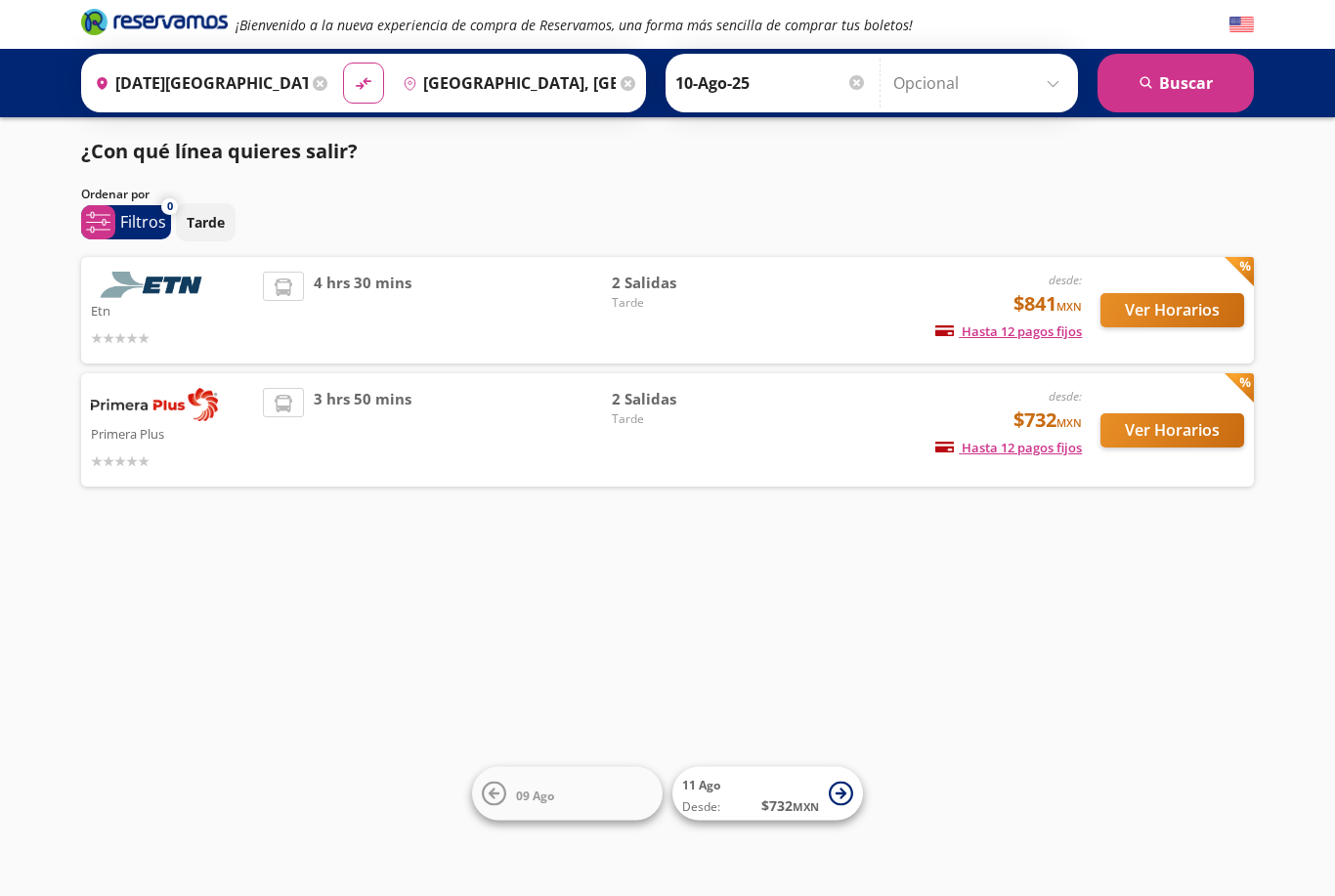
click at [1164, 421] on button "Ver Horarios" at bounding box center [1172, 431] width 144 height 34
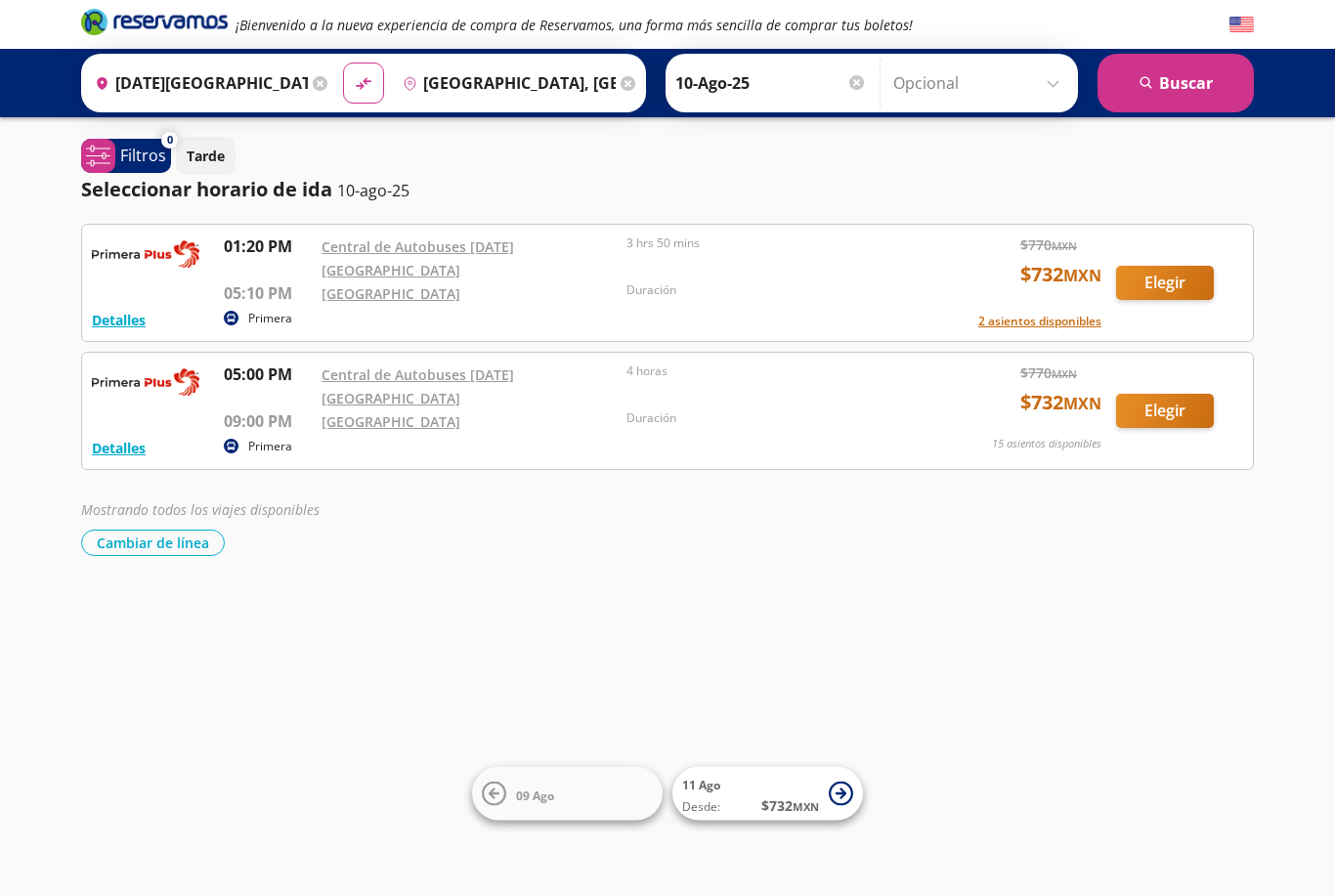
click at [1189, 266] on button "Elegir" at bounding box center [1165, 283] width 97 height 34
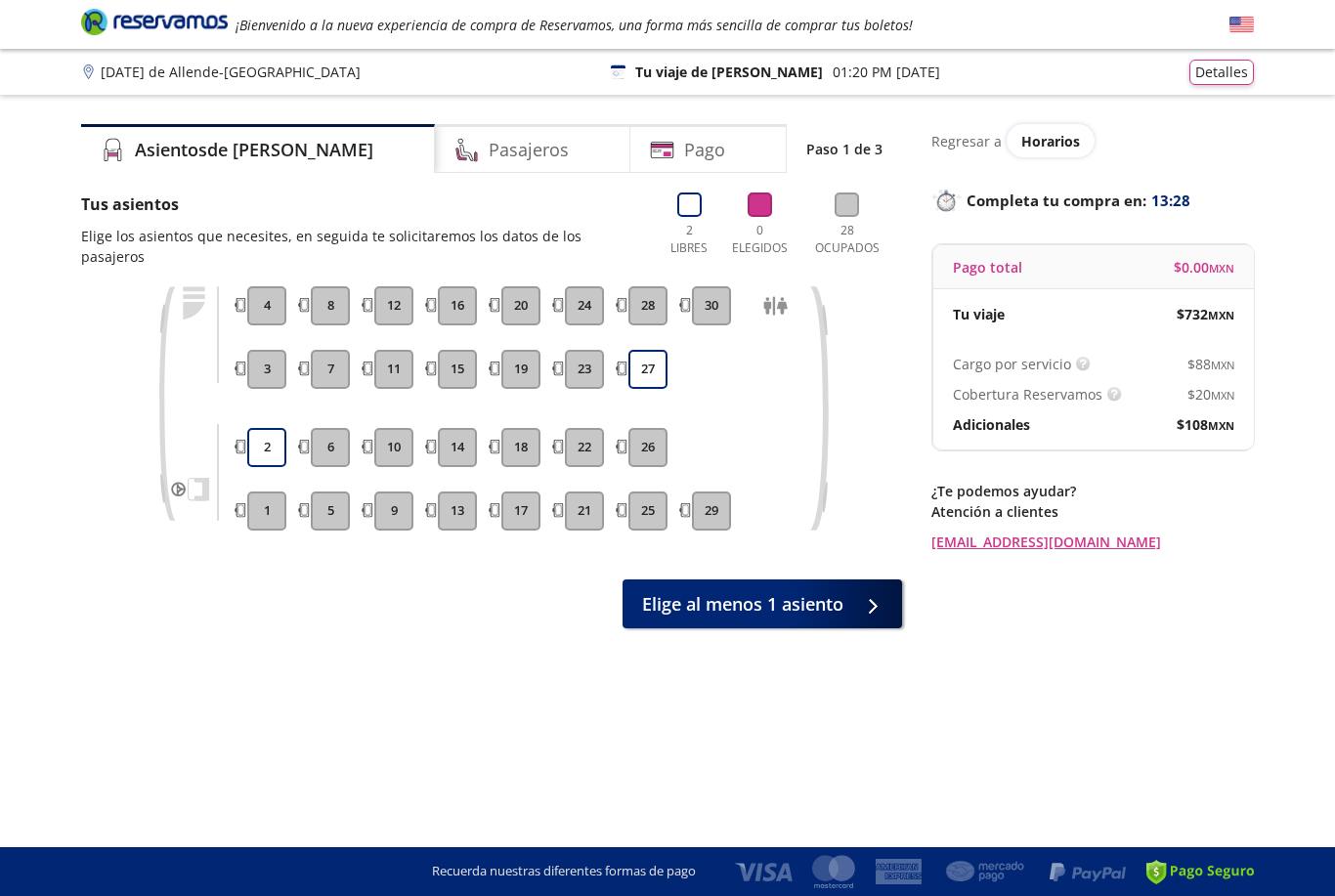
click at [252, 431] on button "2" at bounding box center [266, 447] width 39 height 39
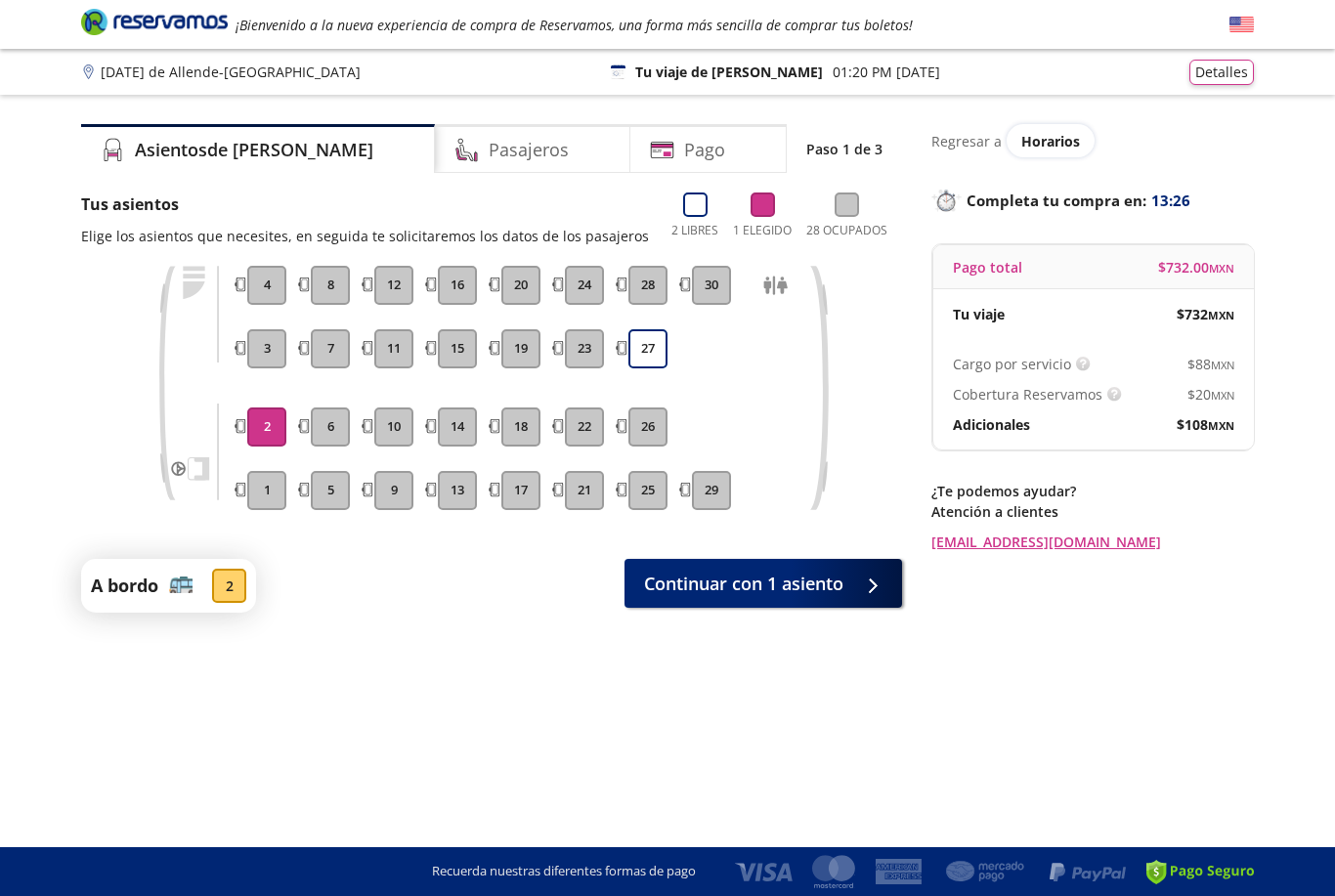
click at [647, 347] on button "27" at bounding box center [647, 348] width 39 height 39
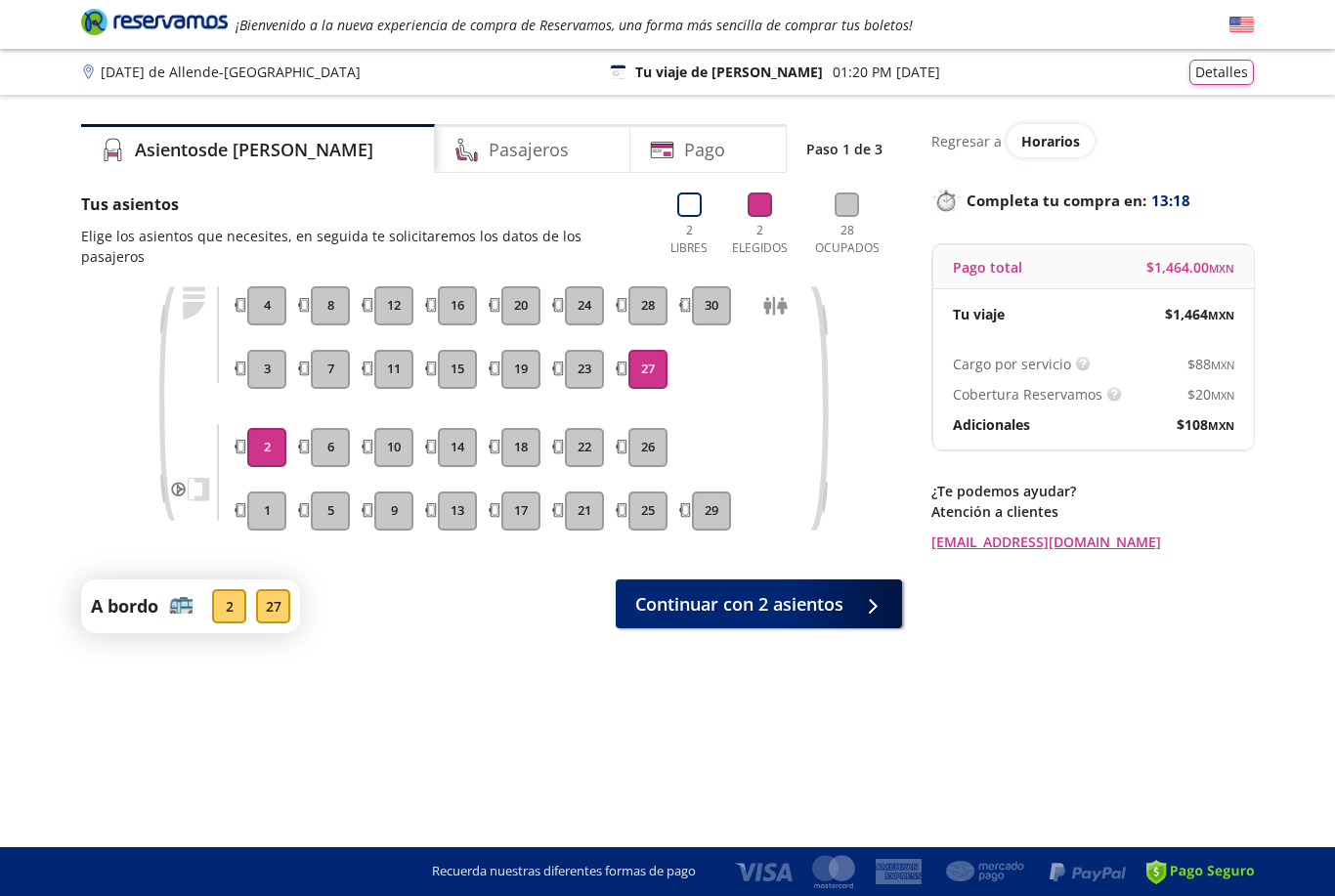
click at [788, 591] on span "Continuar con 2 asientos" at bounding box center [739, 604] width 208 height 27
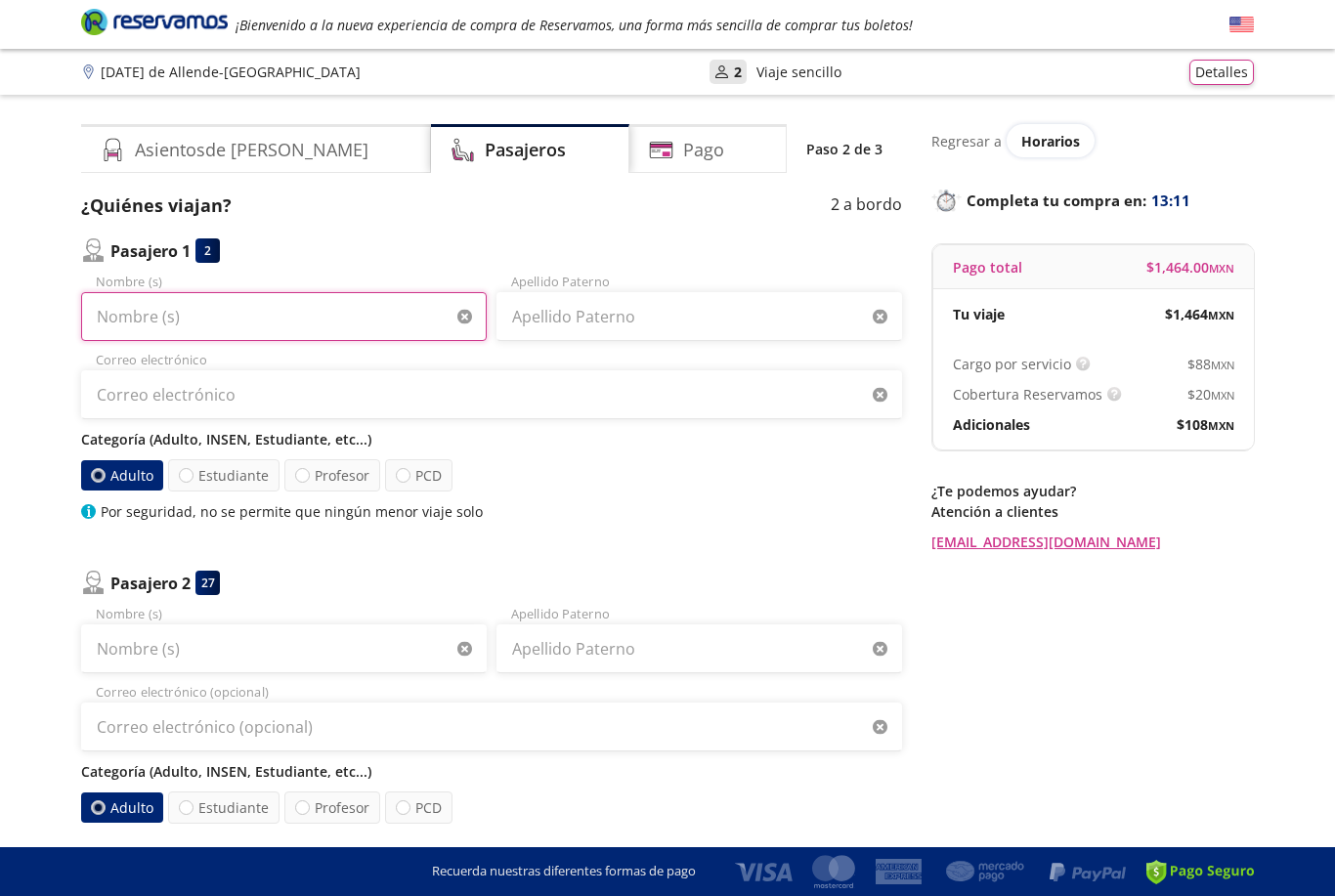
click at [421, 310] on input "Nombre (s)" at bounding box center [284, 316] width 406 height 49
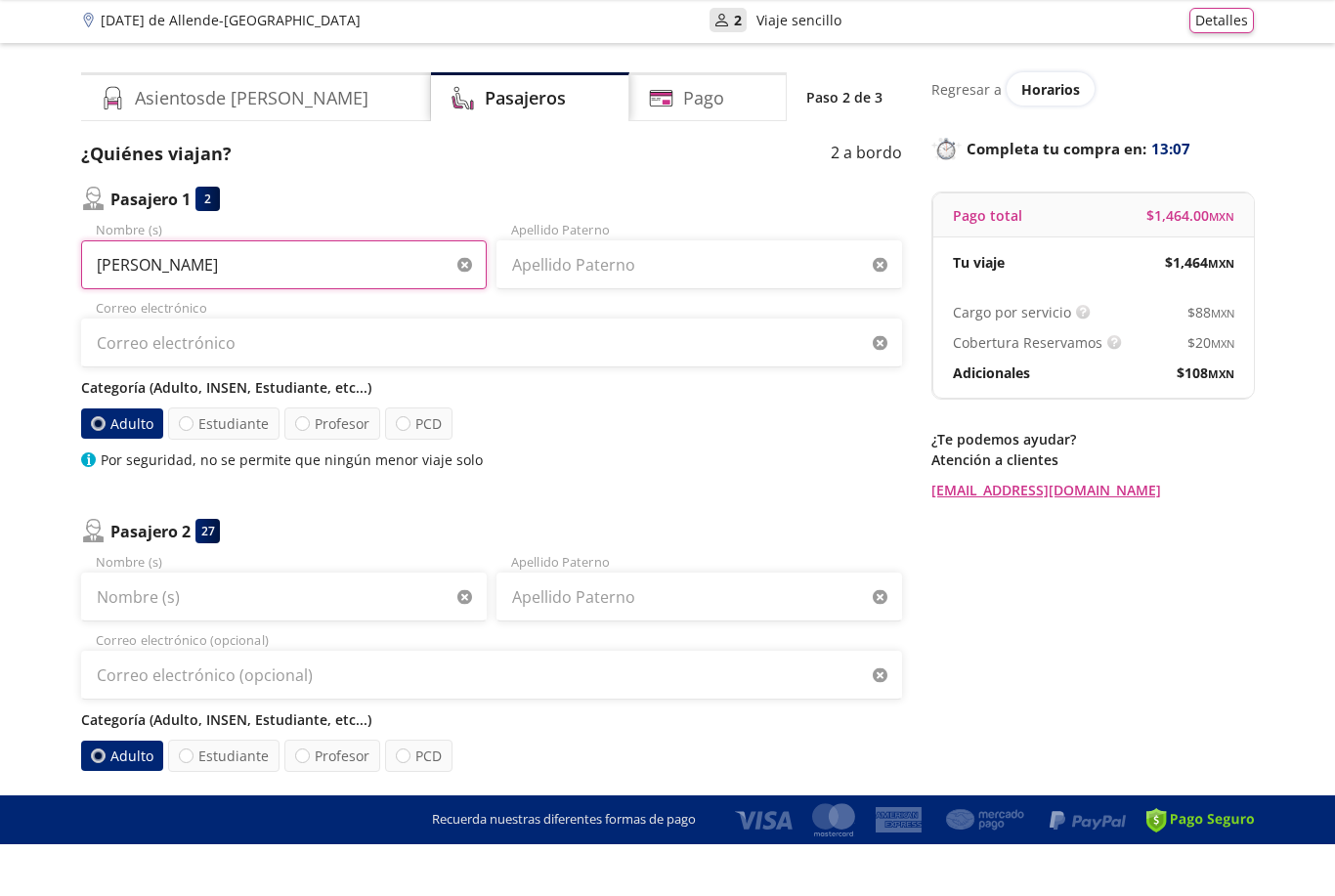
type input "[PERSON_NAME]"
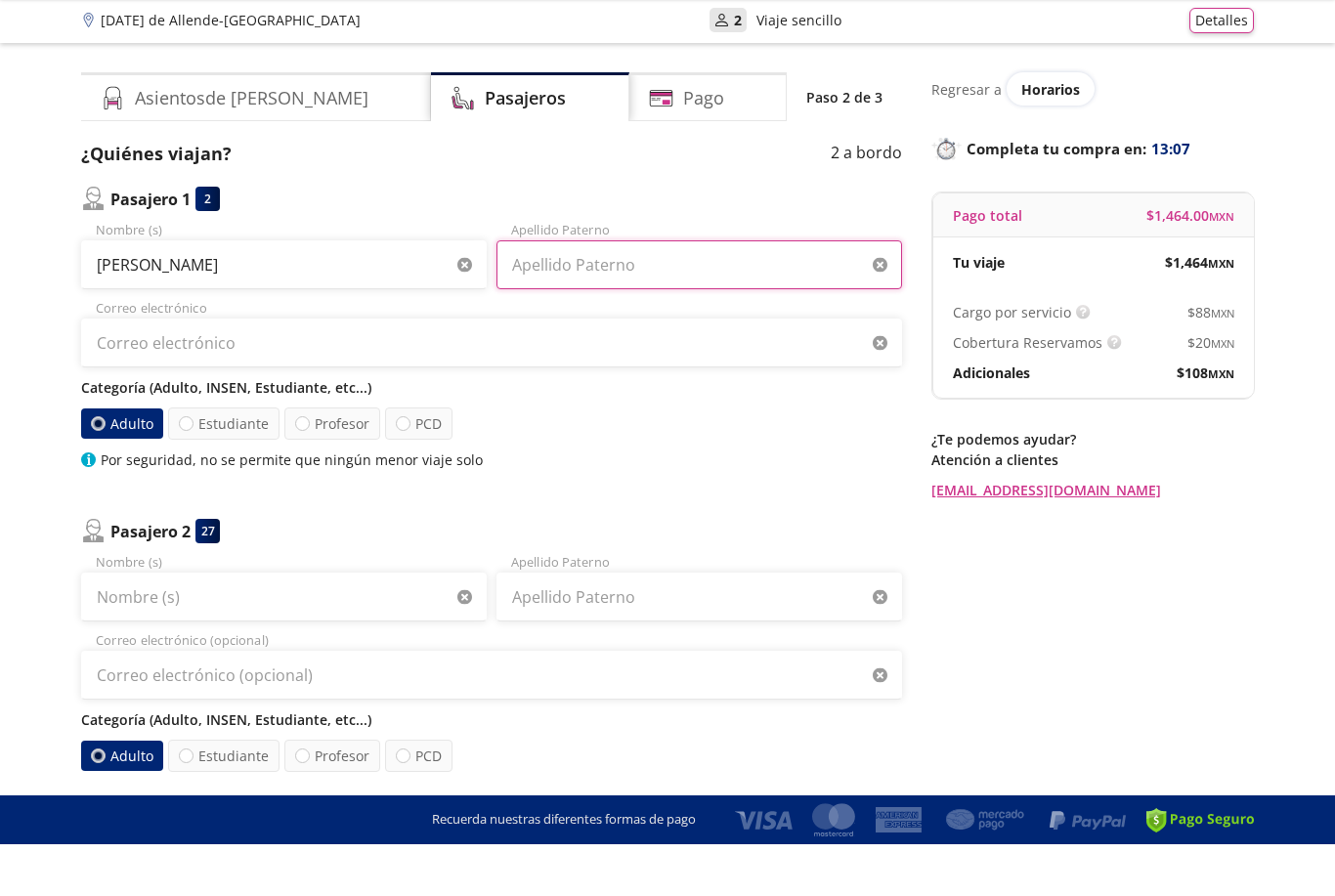
click at [693, 292] on input "Apellido Paterno" at bounding box center [699, 316] width 406 height 49
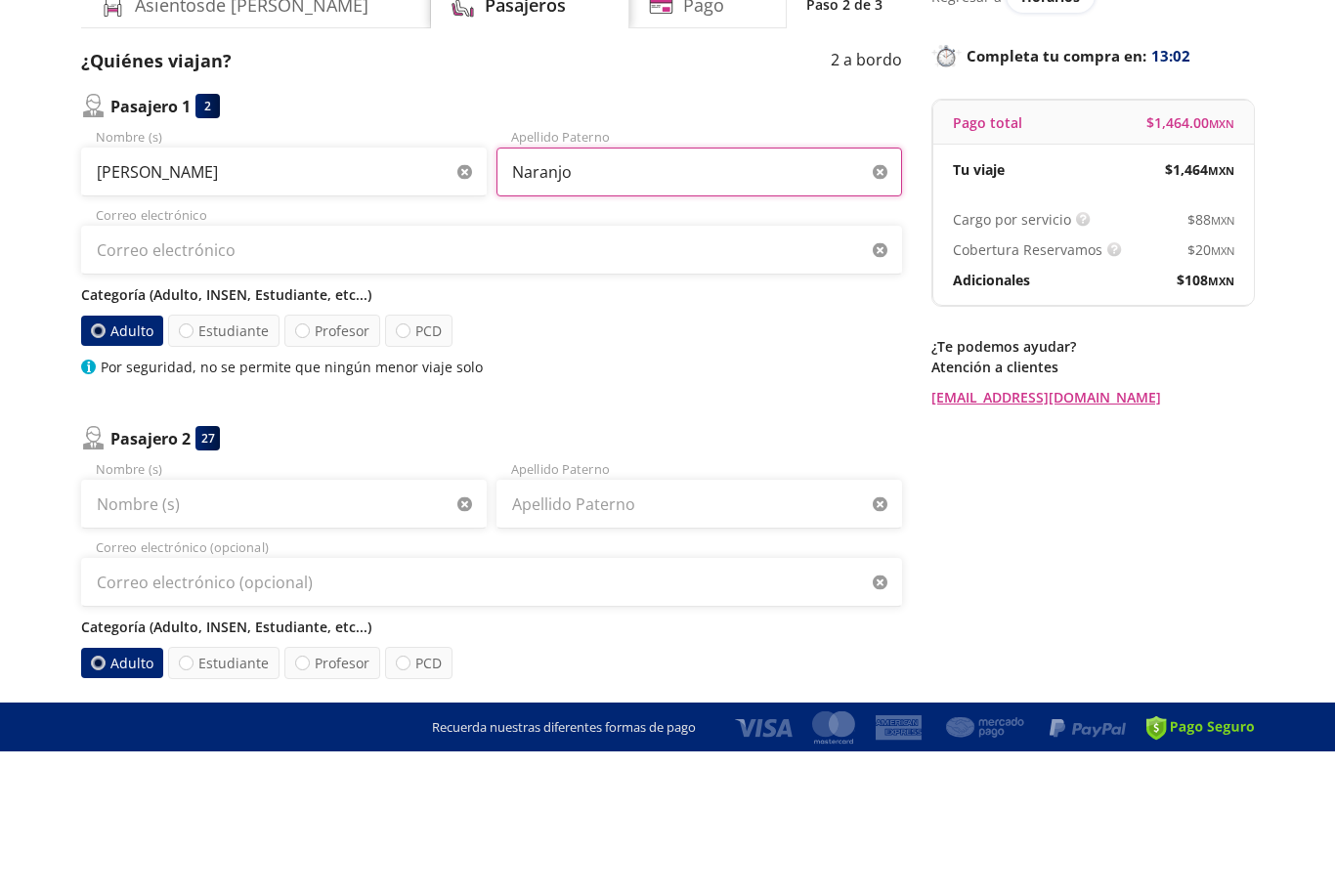
type input "Naranjo"
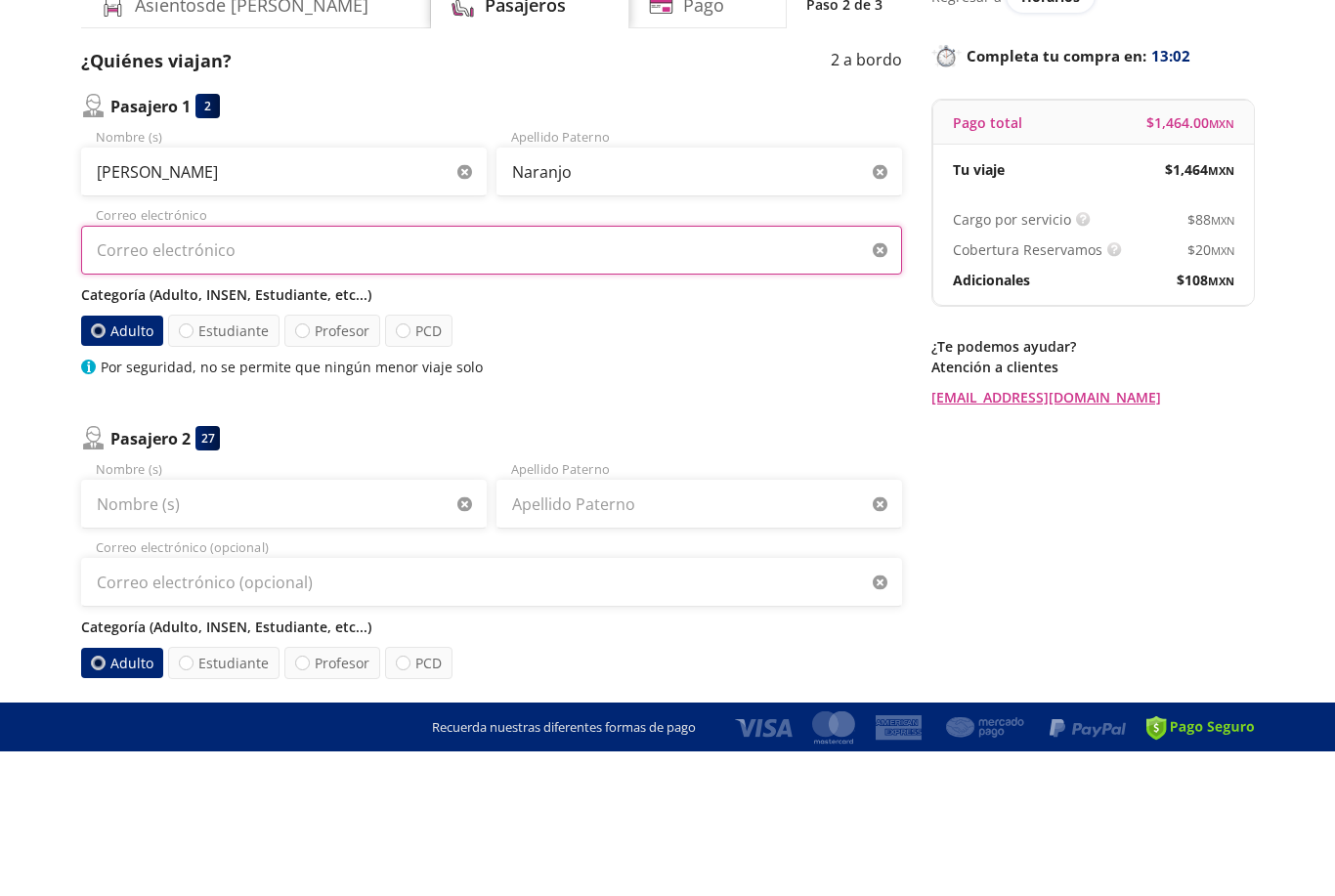
click at [630, 370] on input "Correo electrónico" at bounding box center [491, 394] width 821 height 49
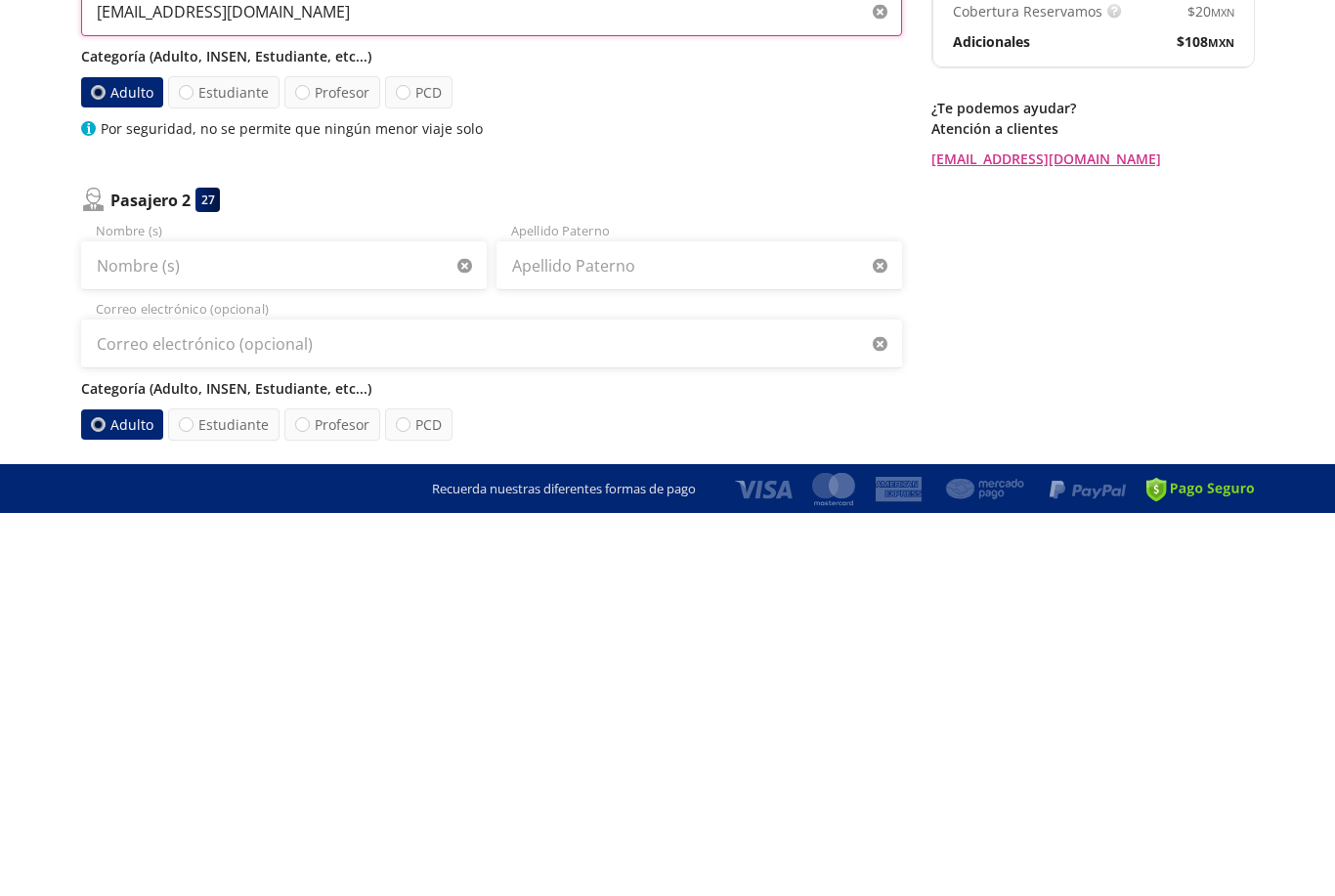
type input "[EMAIL_ADDRESS][DOMAIN_NAME]"
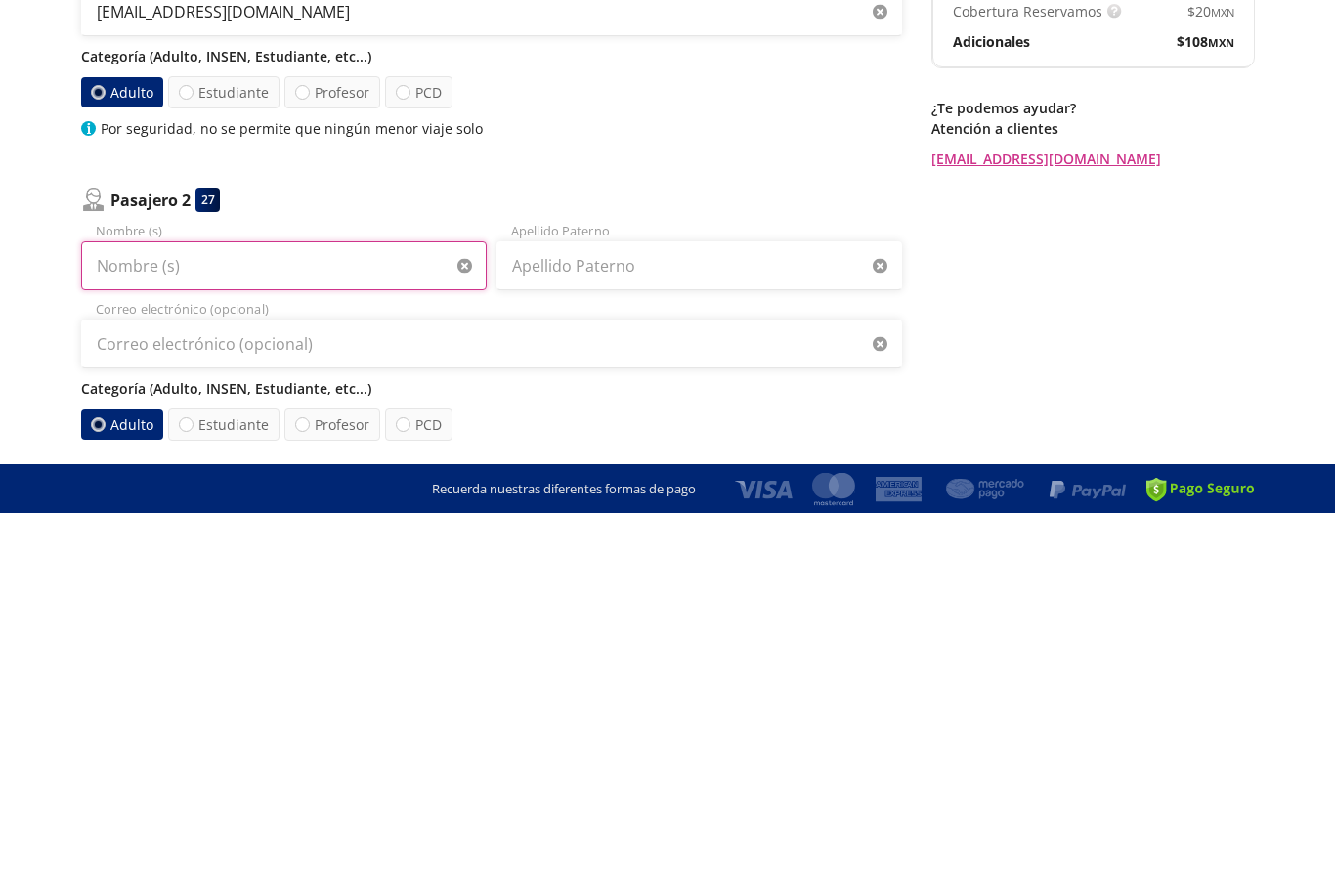
click at [331, 624] on input "Nombre (s)" at bounding box center [284, 648] width 406 height 49
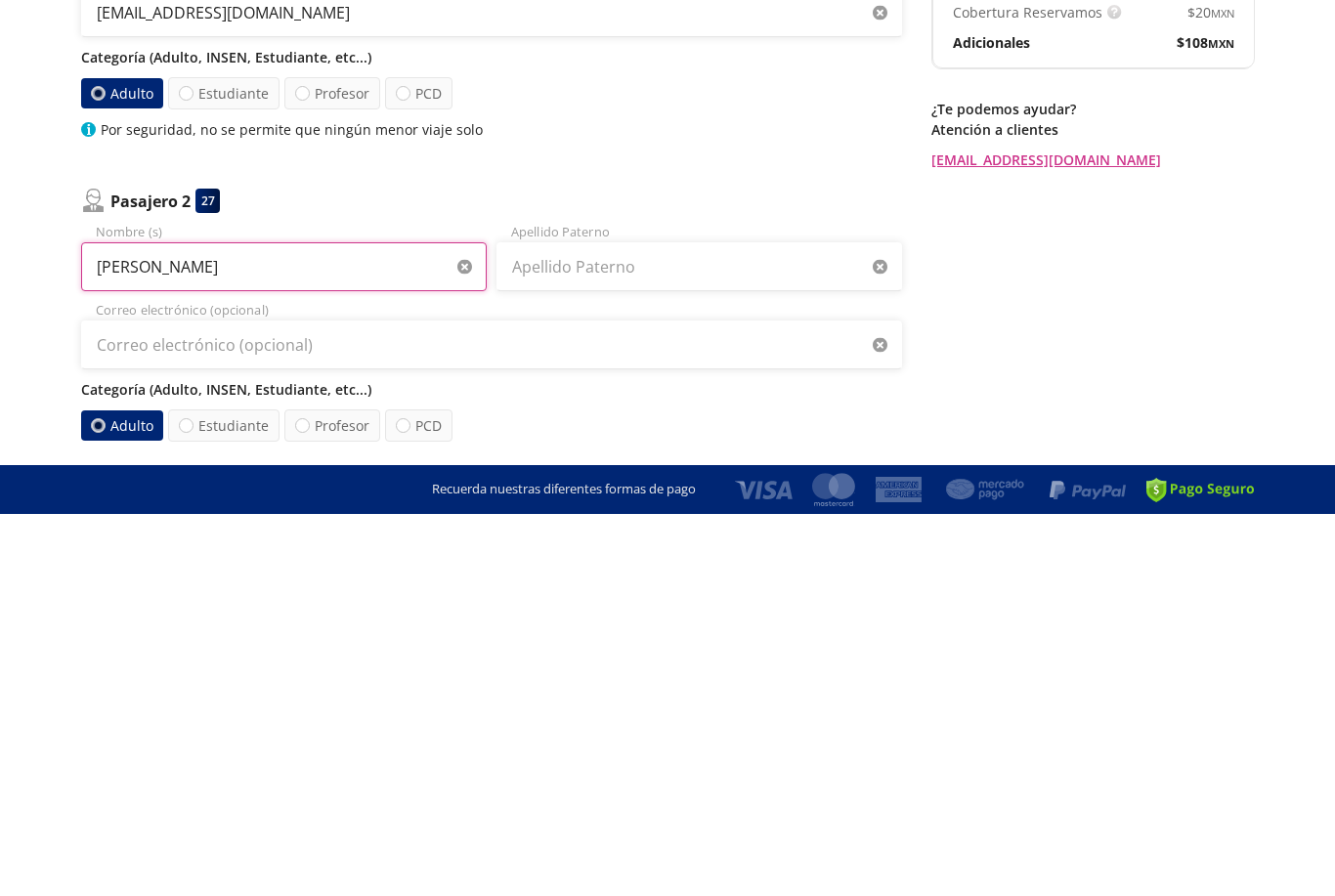
type input "J"
type input "[PERSON_NAME]"
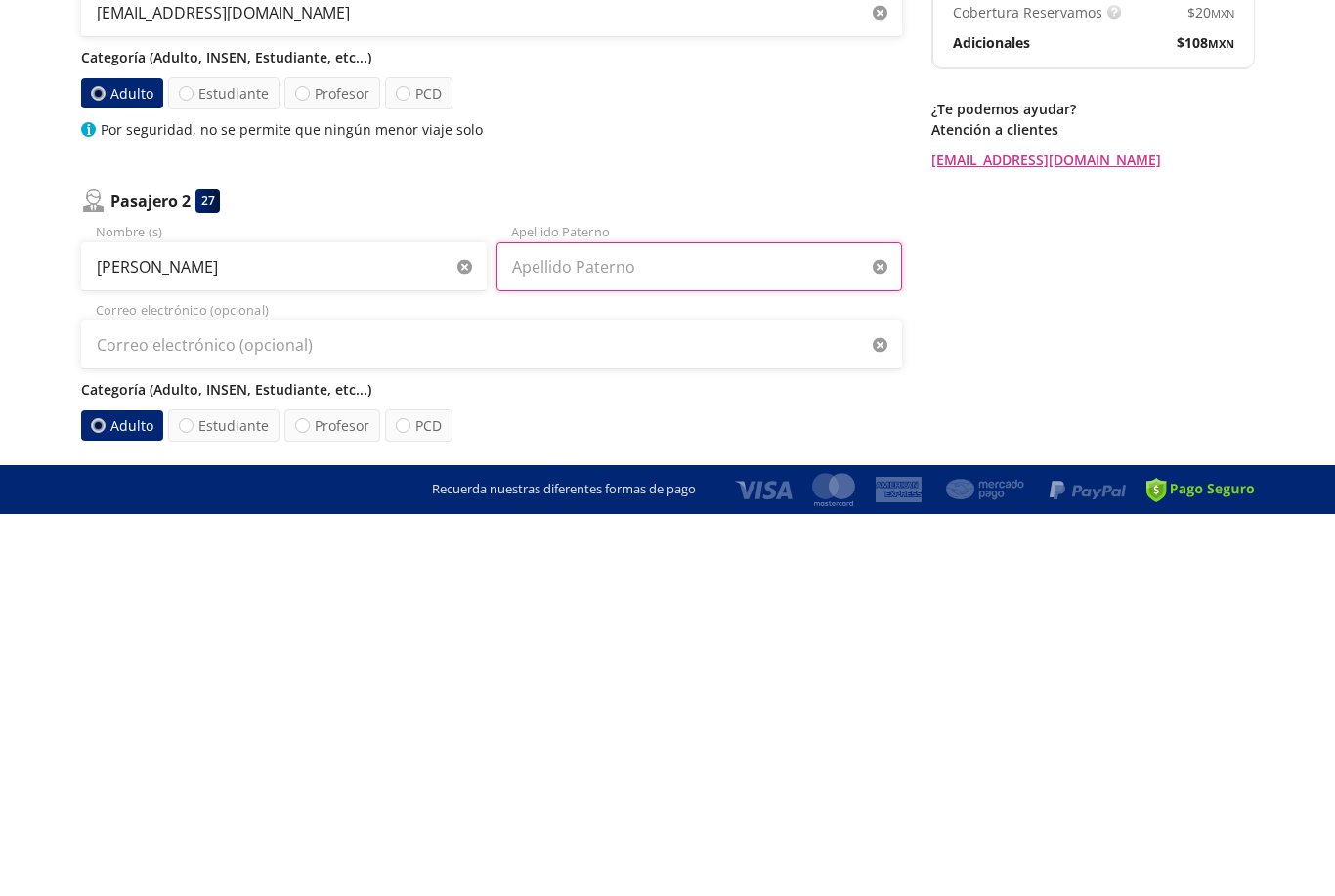
click at [697, 624] on input "Apellido Paterno" at bounding box center [699, 648] width 406 height 49
type input "Flores"
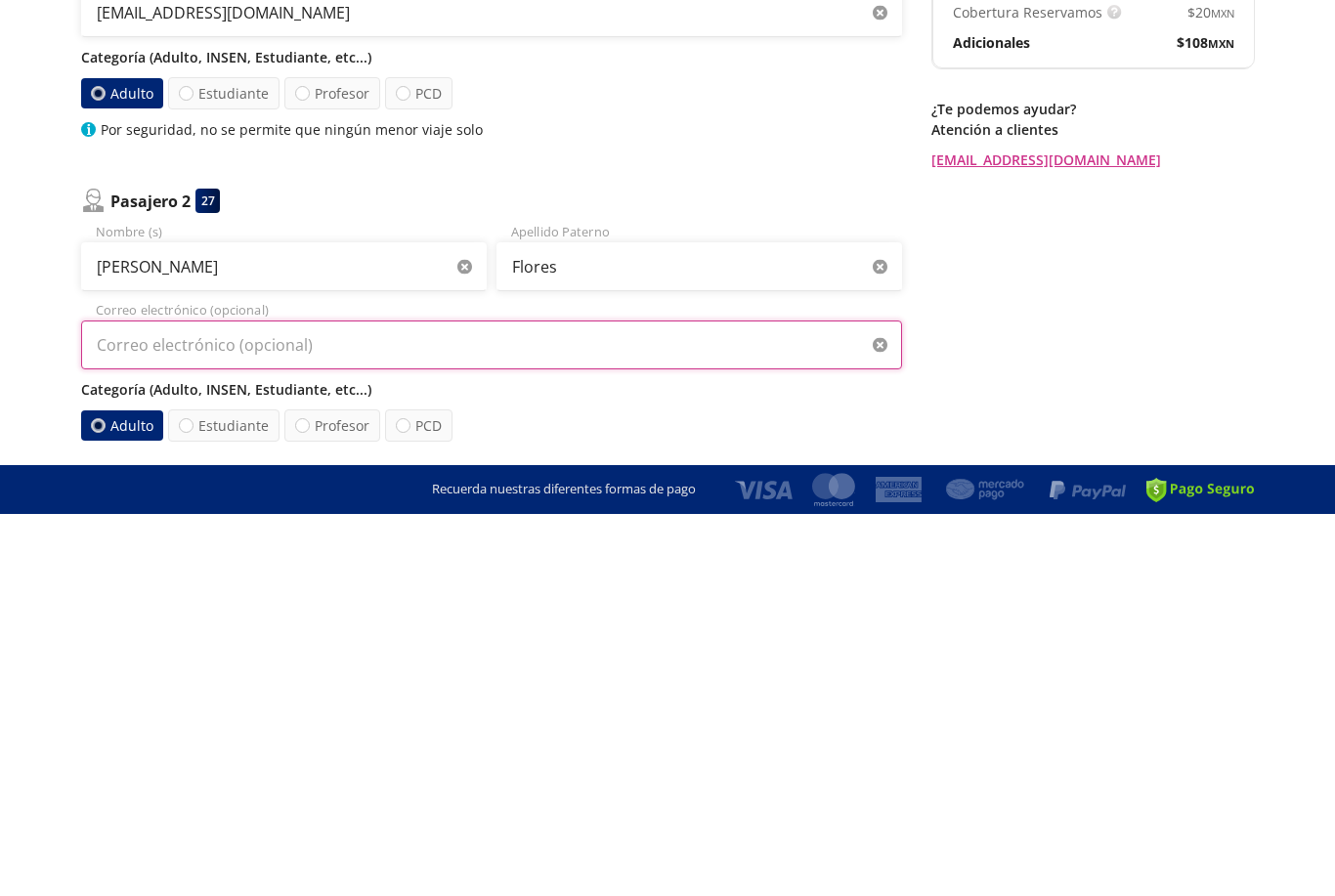
click at [426, 703] on input "Correo electrónico (opcional)" at bounding box center [491, 726] width 821 height 49
click at [424, 703] on input "Correo electrónico (opcional)" at bounding box center [491, 726] width 821 height 49
type input "J"
type input "[EMAIL_ADDRESS][DOMAIN_NAME]"
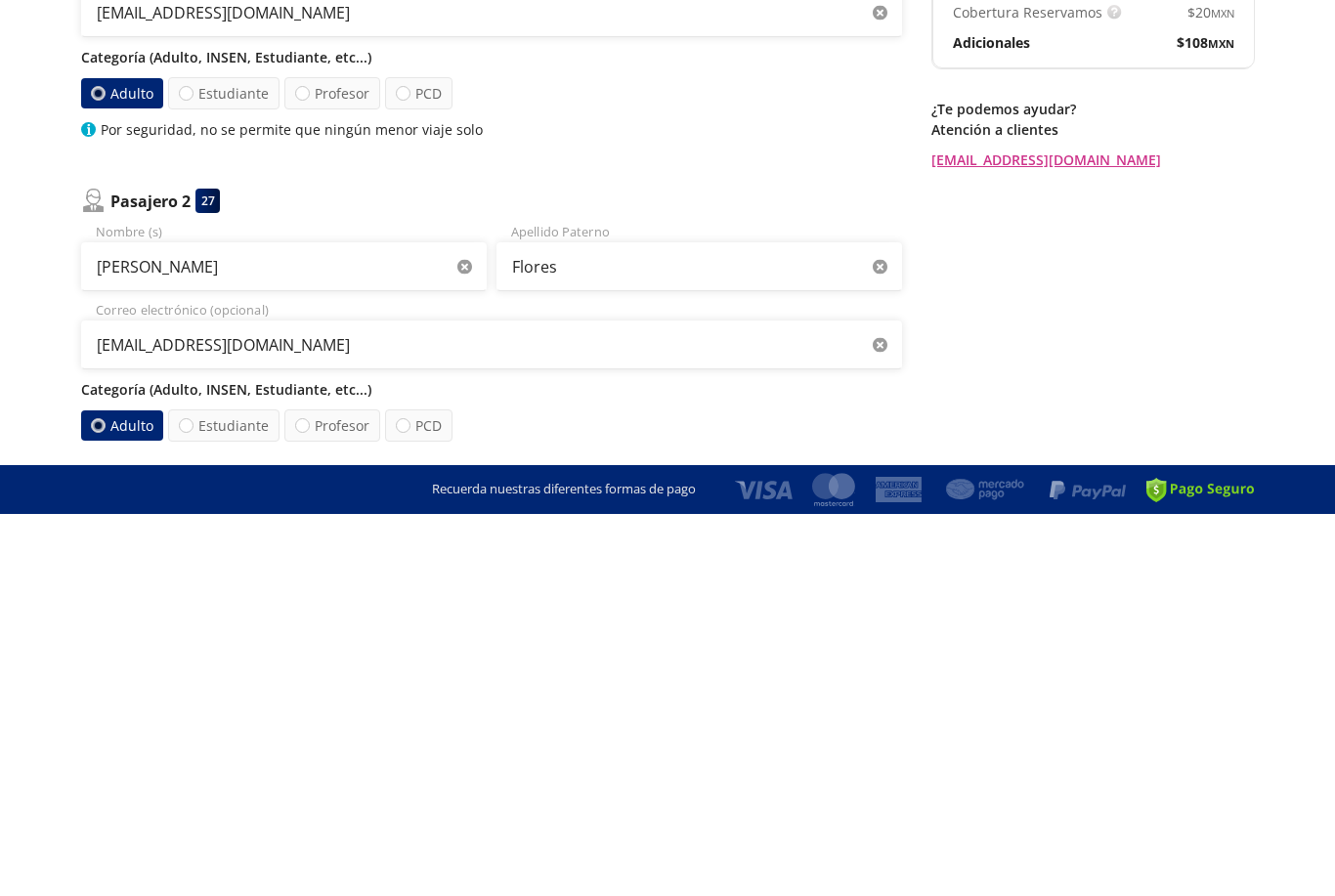
click at [1093, 359] on div "Regresar a Horarios Completa tu compra en : 11:37 Pago total $ 1,464.00 MXN Tu …" at bounding box center [1093, 587] width 323 height 928
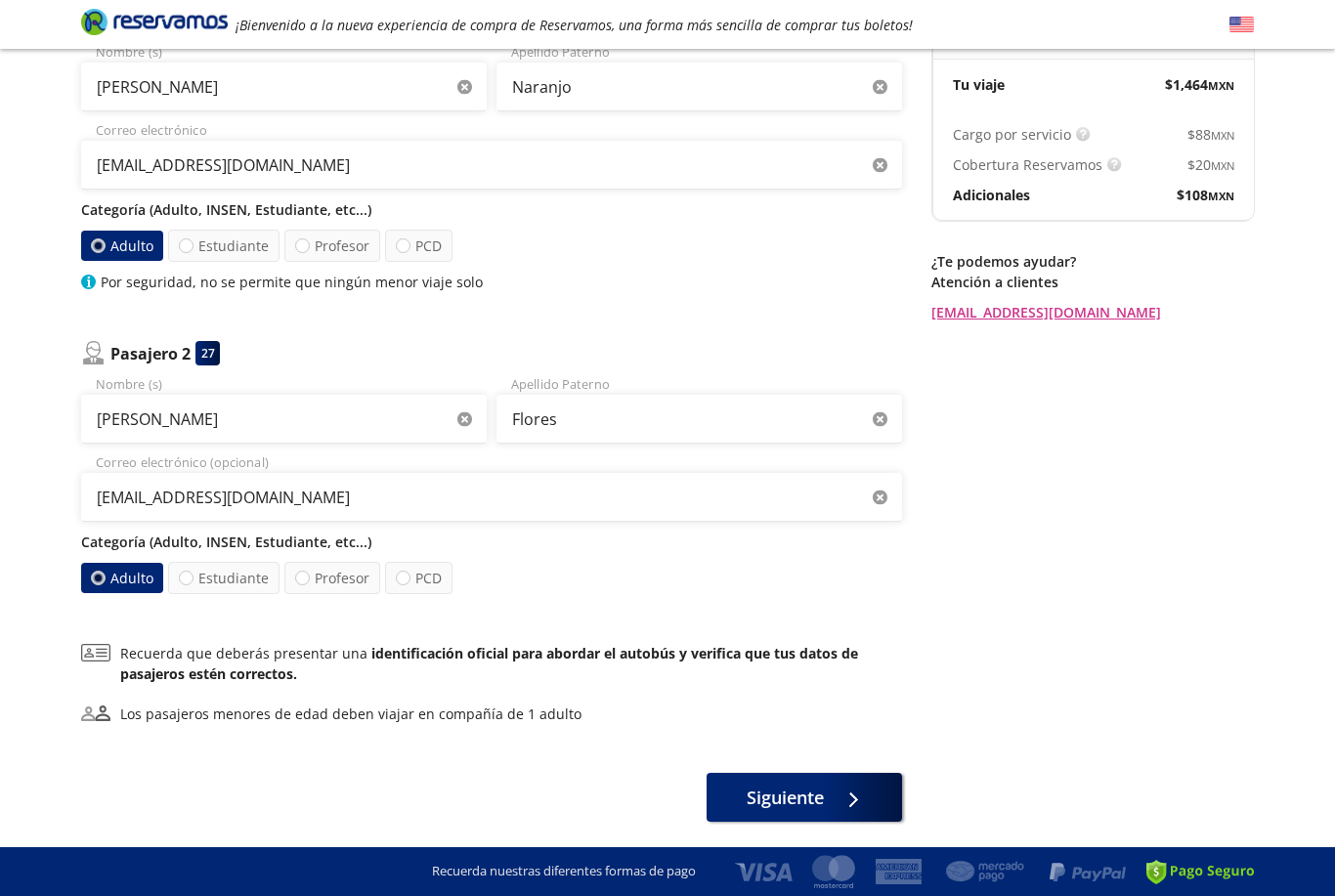
click at [790, 819] on button "Siguiente" at bounding box center [804, 797] width 196 height 49
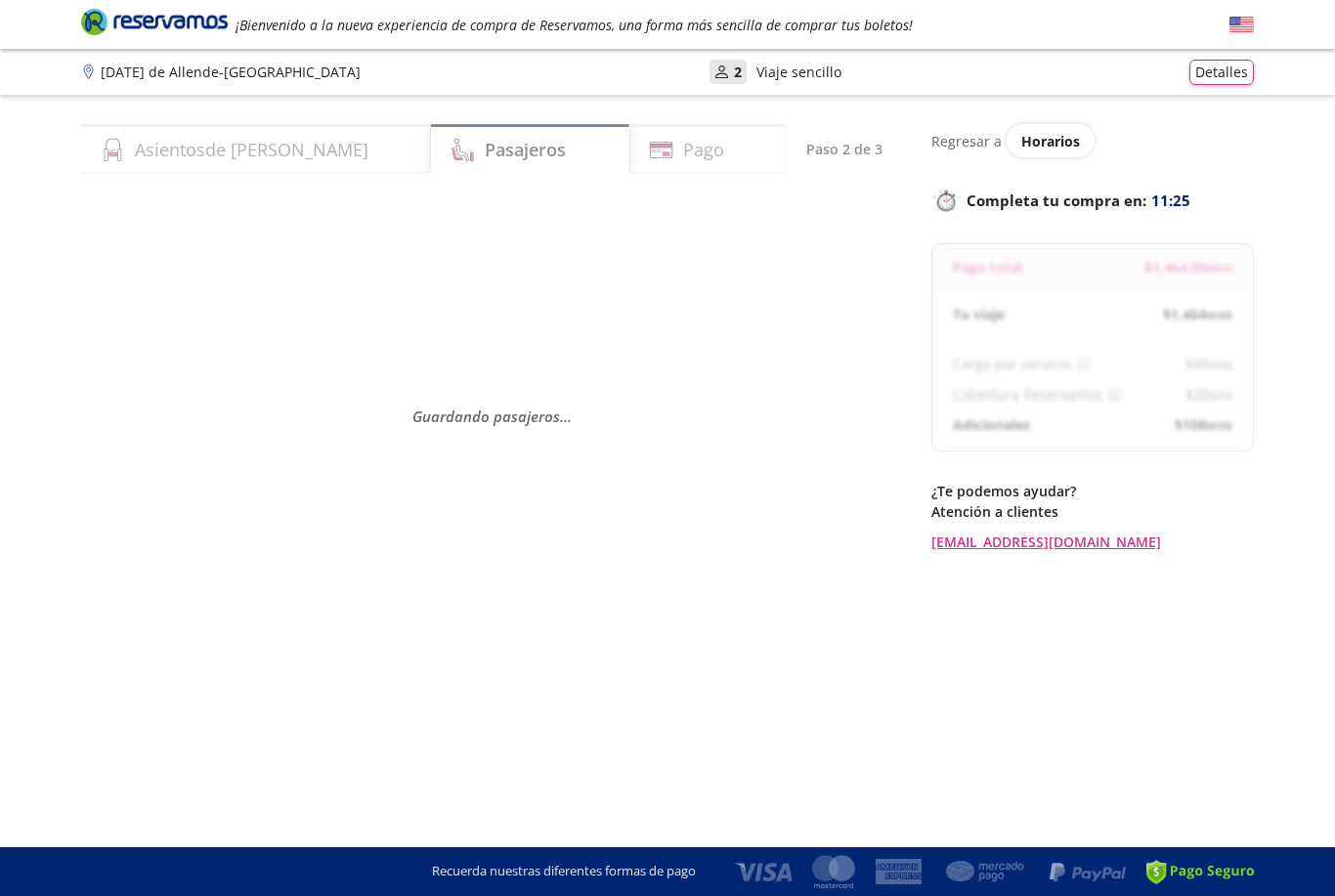
select select "MX"
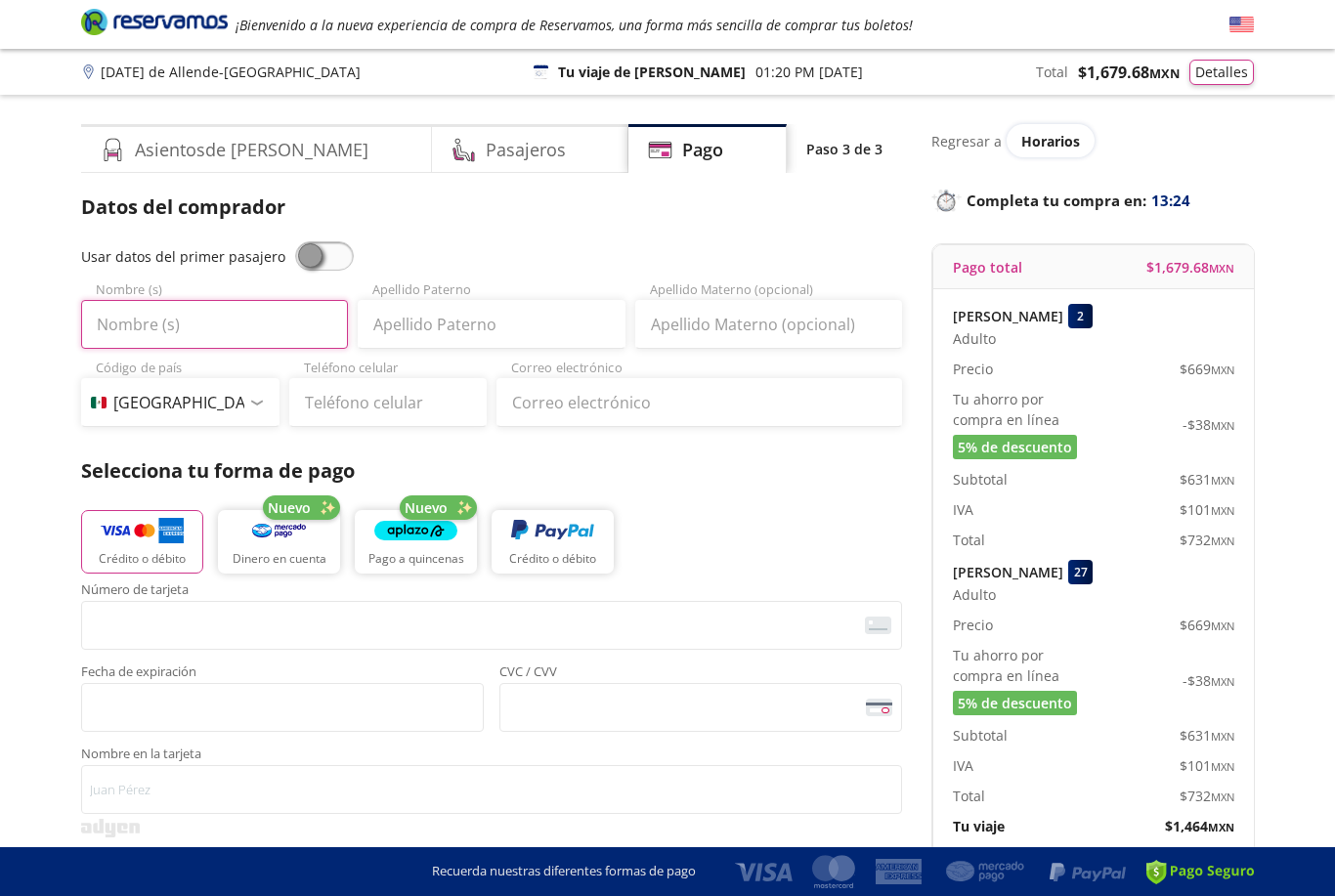
click at [295, 323] on input "Nombre (s)" at bounding box center [214, 323] width 267 height 49
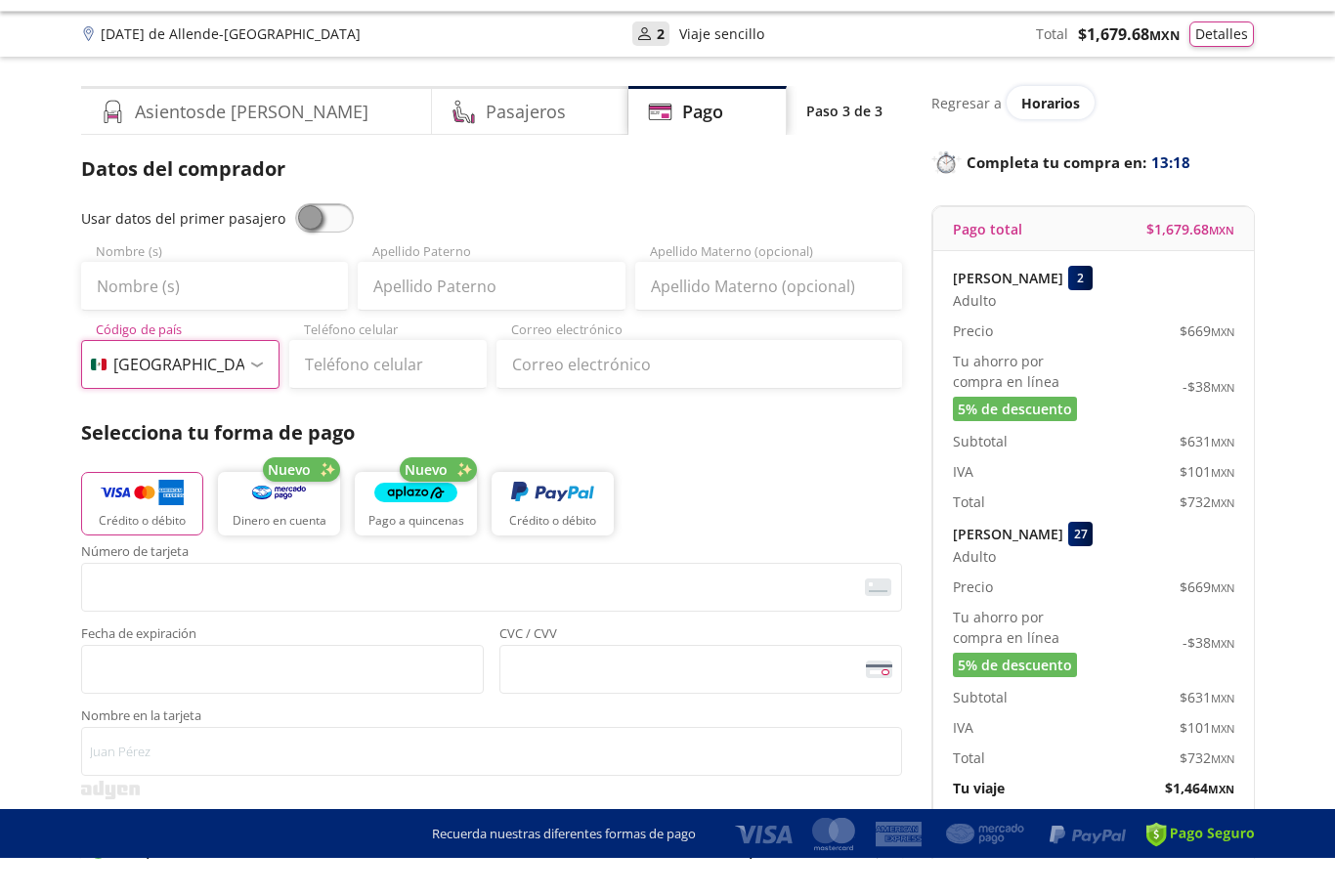
click at [274, 378] on select "Código de país [GEOGRAPHIC_DATA] +1 [GEOGRAPHIC_DATA] +52 [GEOGRAPHIC_DATA] +57…" at bounding box center [181, 402] width 199 height 49
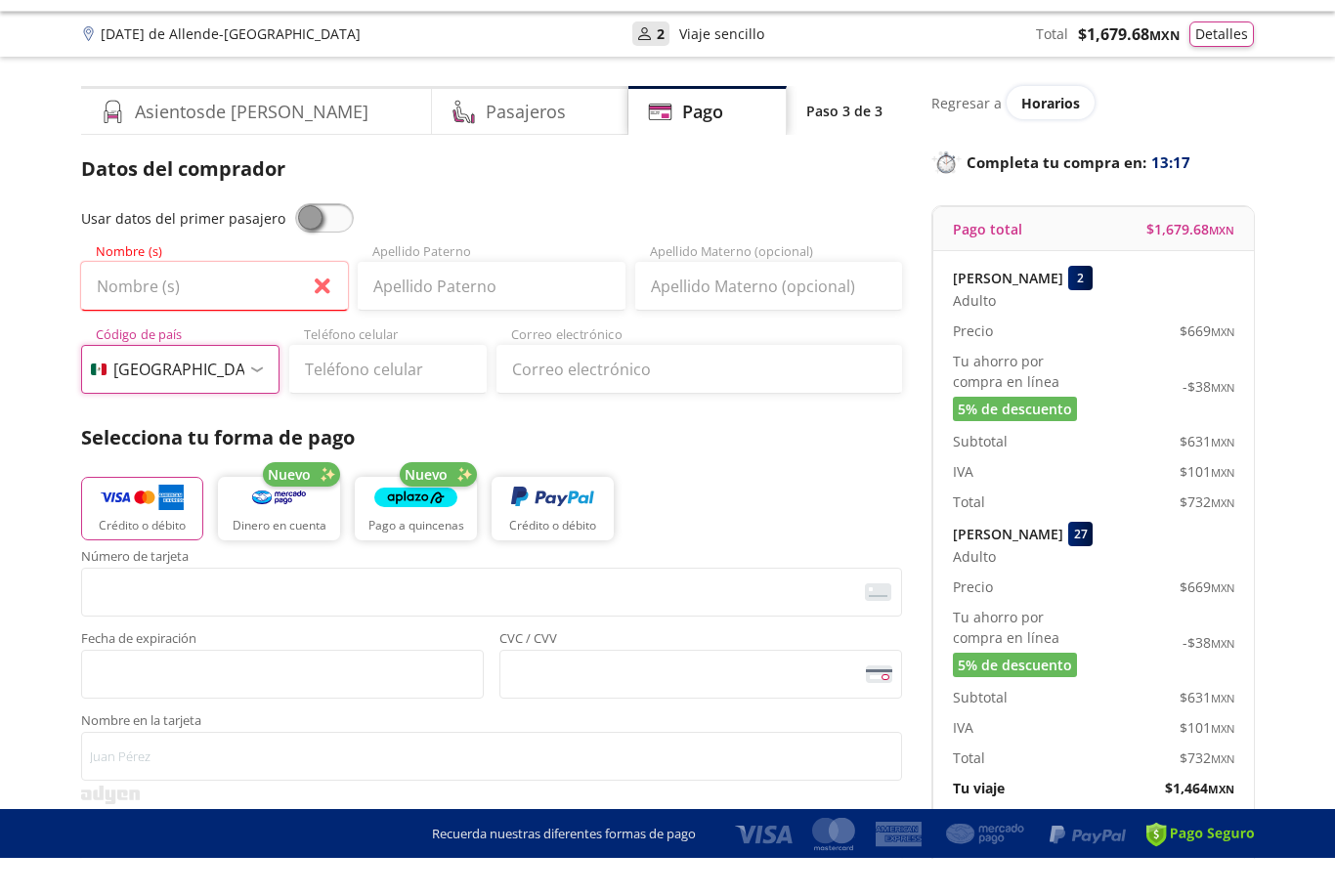
scroll to position [38, 0]
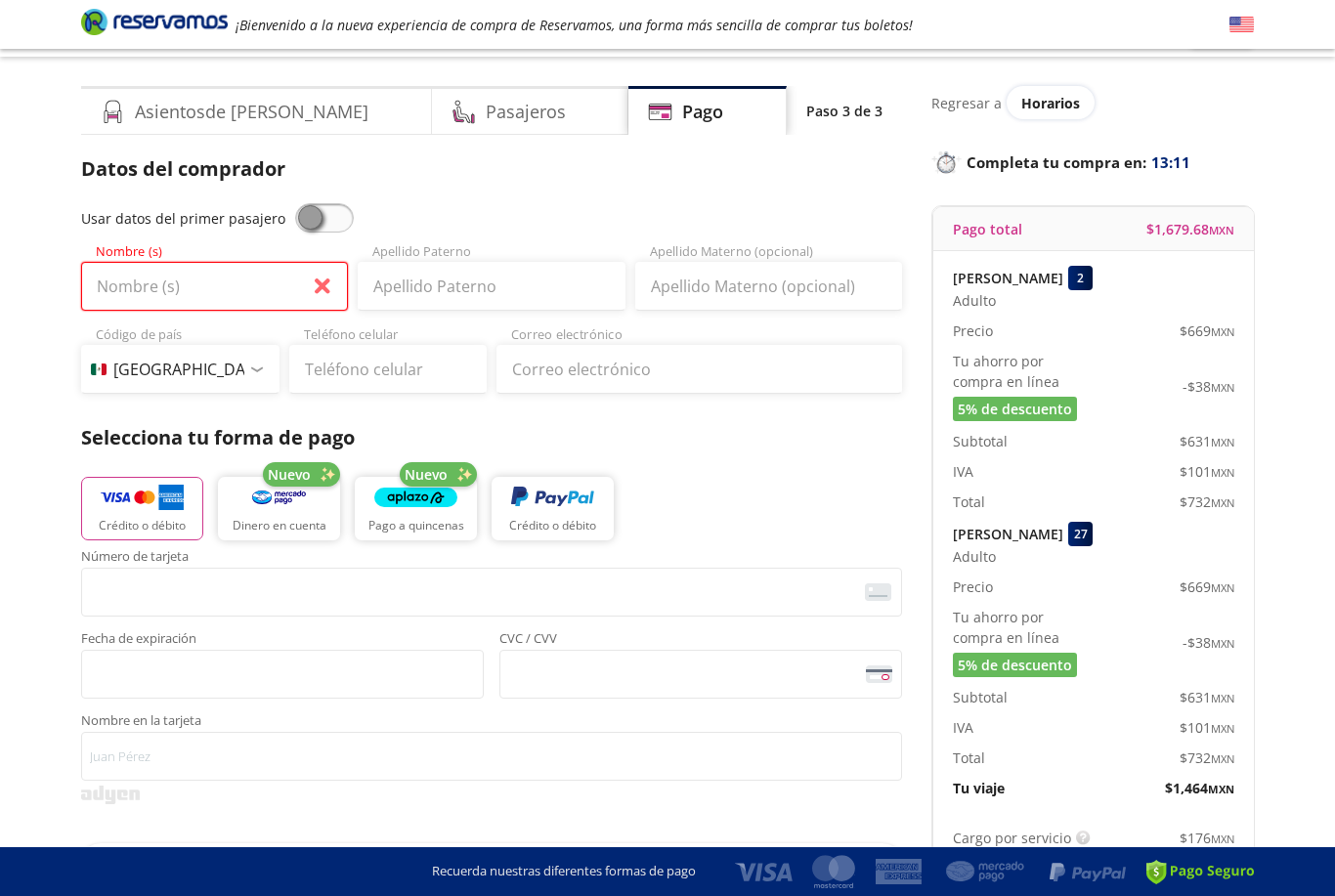
click at [290, 275] on input "Nombre (s)" at bounding box center [214, 286] width 267 height 49
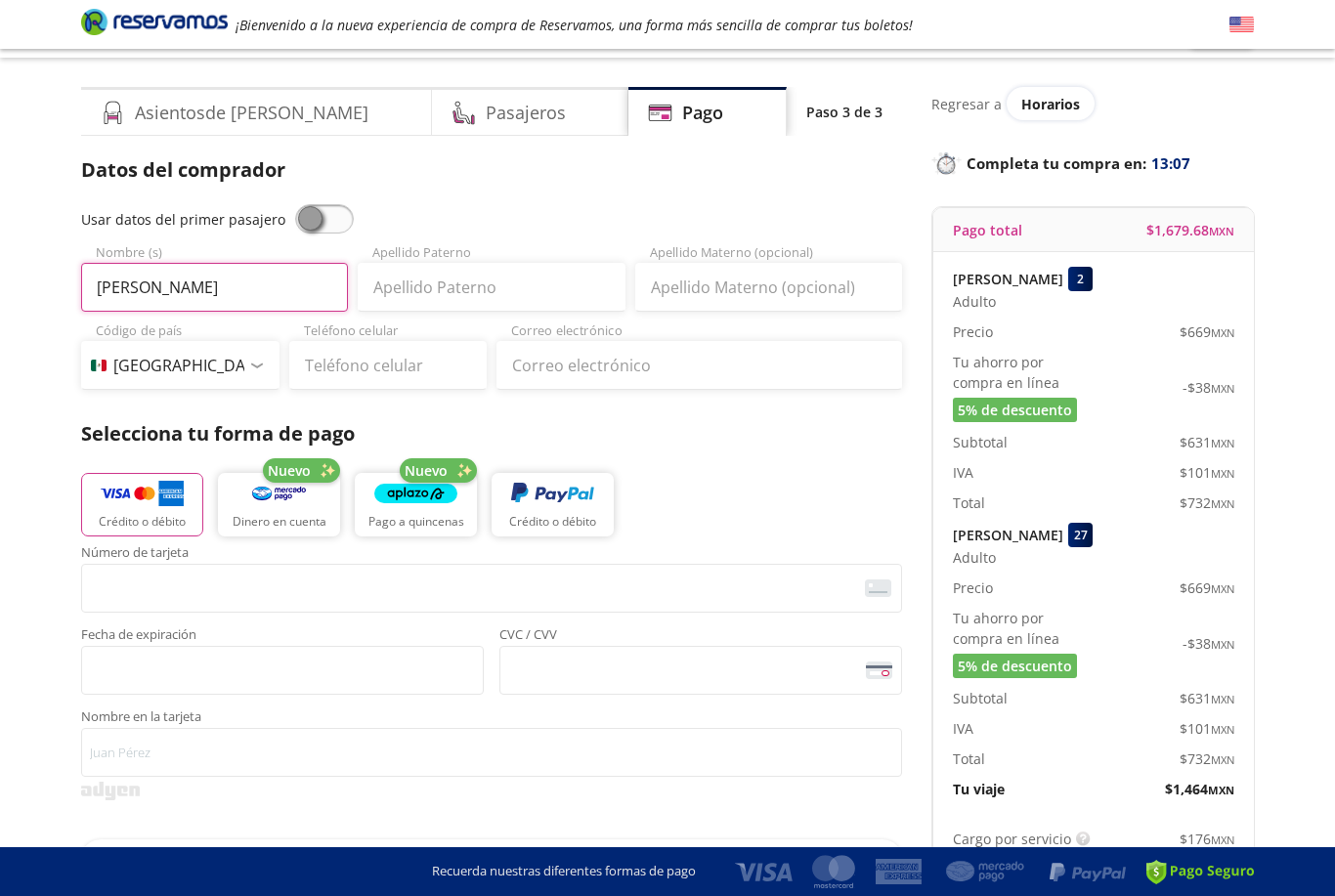
type input "[PERSON_NAME]"
click at [463, 292] on input "Apellido Paterno" at bounding box center [490, 287] width 267 height 49
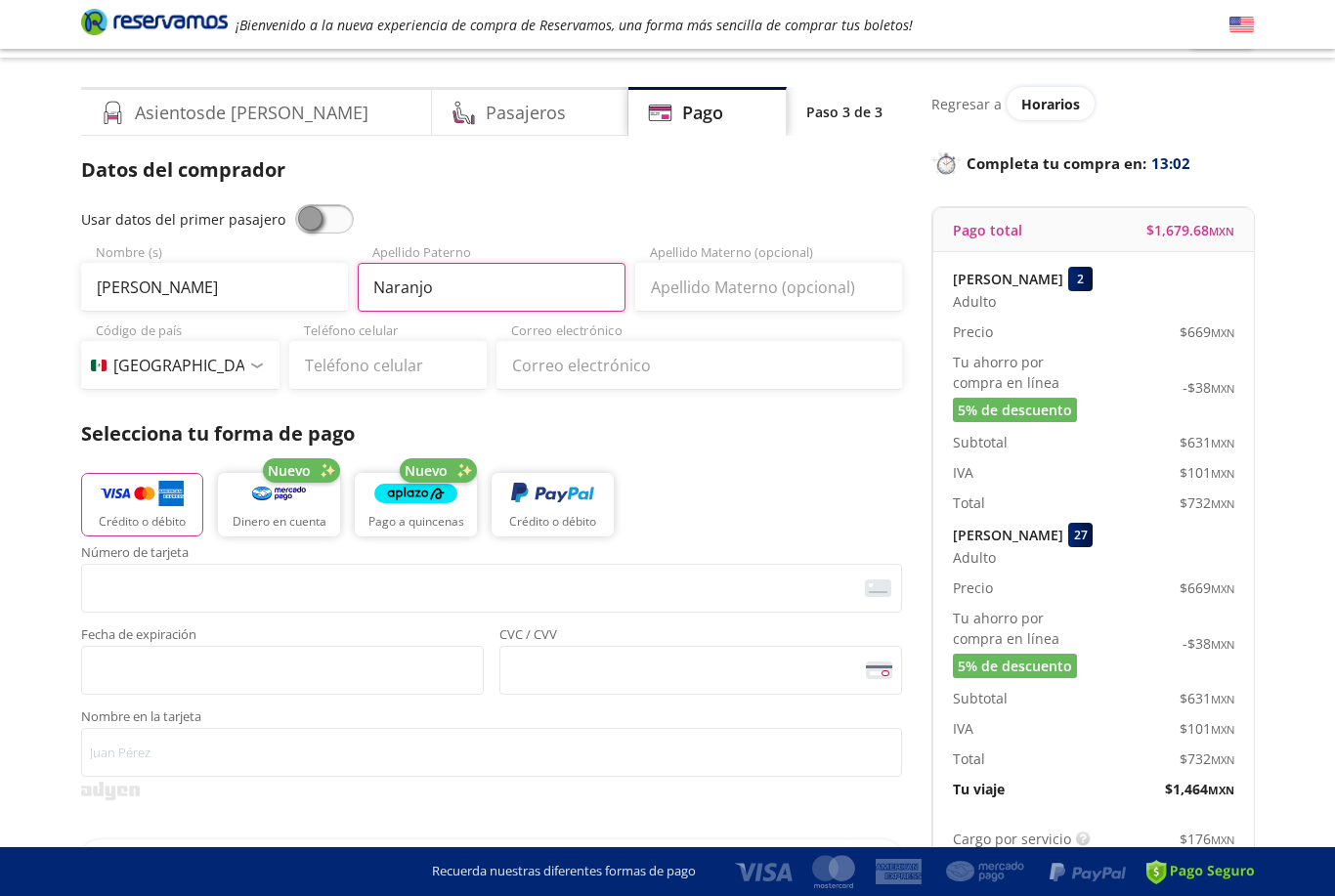
type input "Naranjo"
click at [758, 285] on input "Apellido Materno (opcional)" at bounding box center [768, 287] width 267 height 49
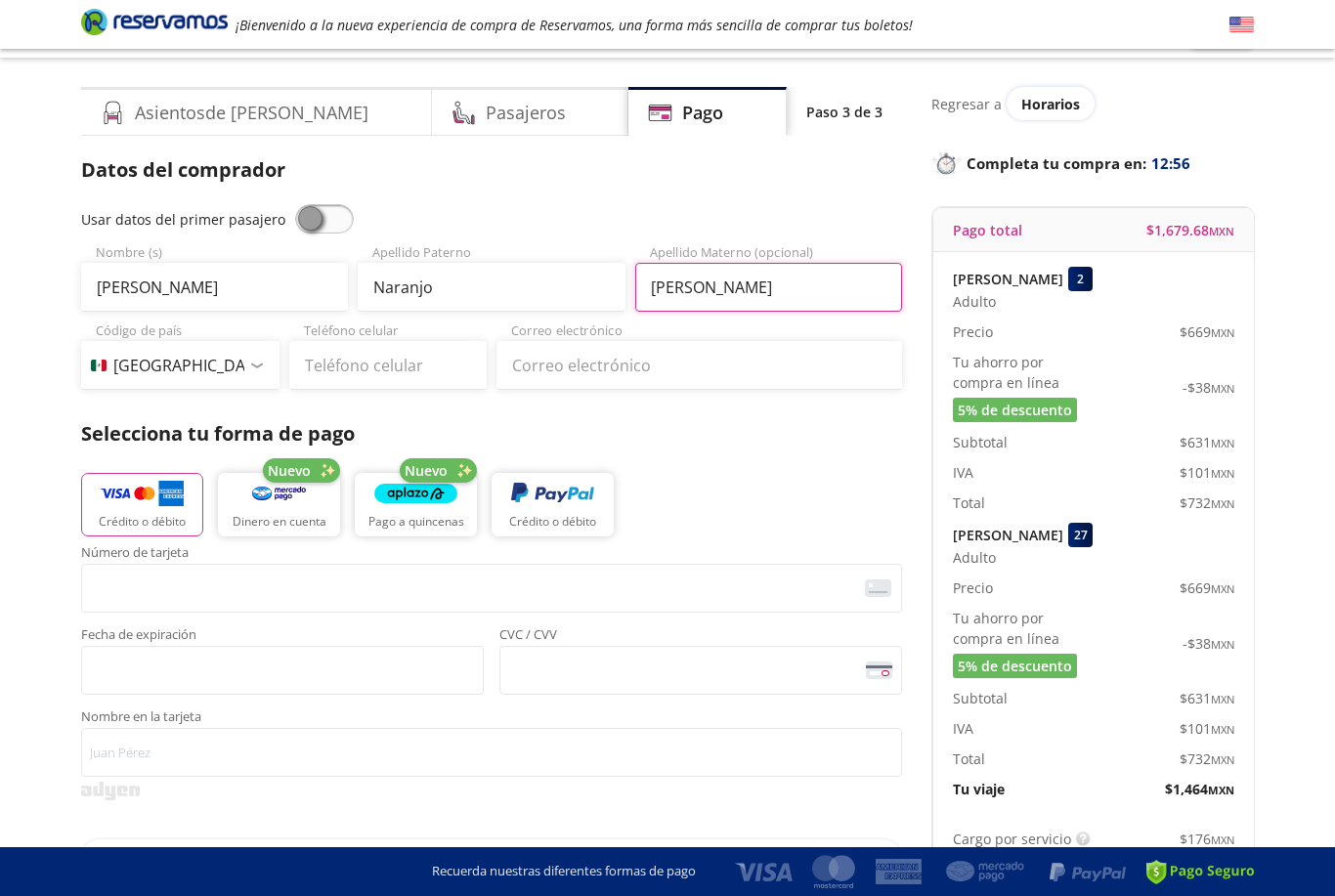
type input "[PERSON_NAME]"
click at [259, 353] on select "Código de país [GEOGRAPHIC_DATA] +1 [GEOGRAPHIC_DATA] +52 [GEOGRAPHIC_DATA] +57…" at bounding box center [181, 365] width 199 height 49
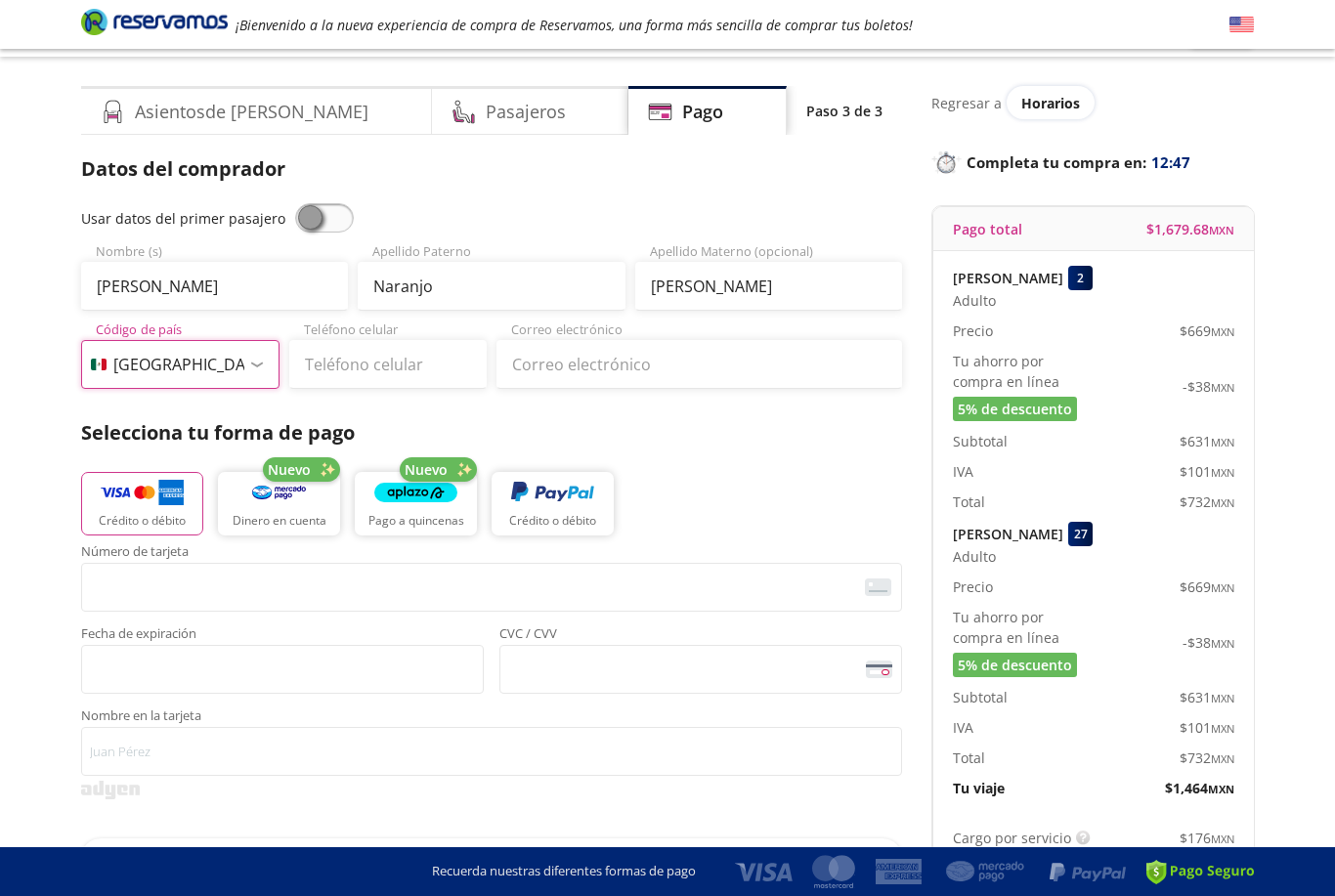
select select "EC"
click at [424, 351] on input "Teléfono celular" at bounding box center [389, 364] width 199 height 49
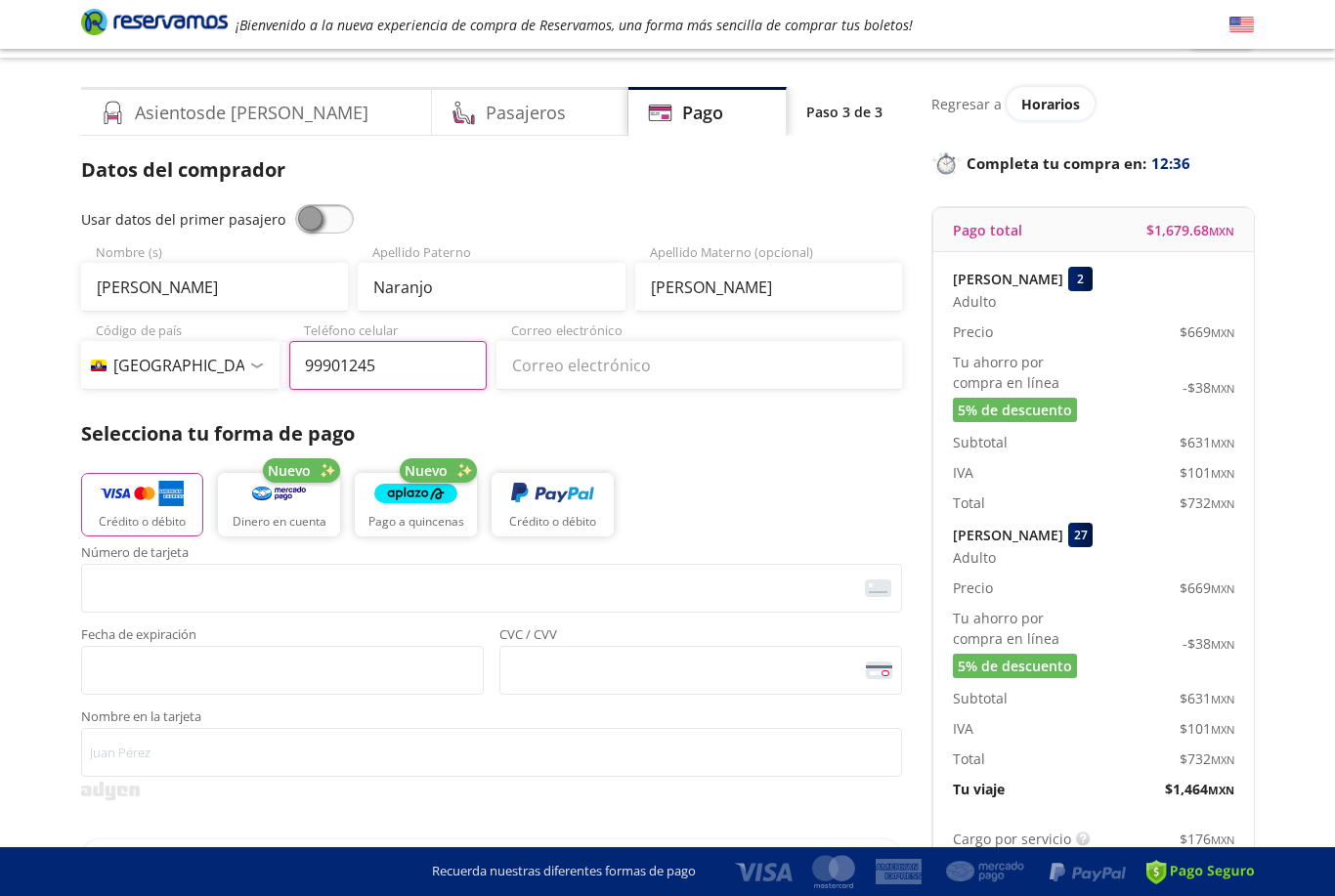
type input "099 901 2457"
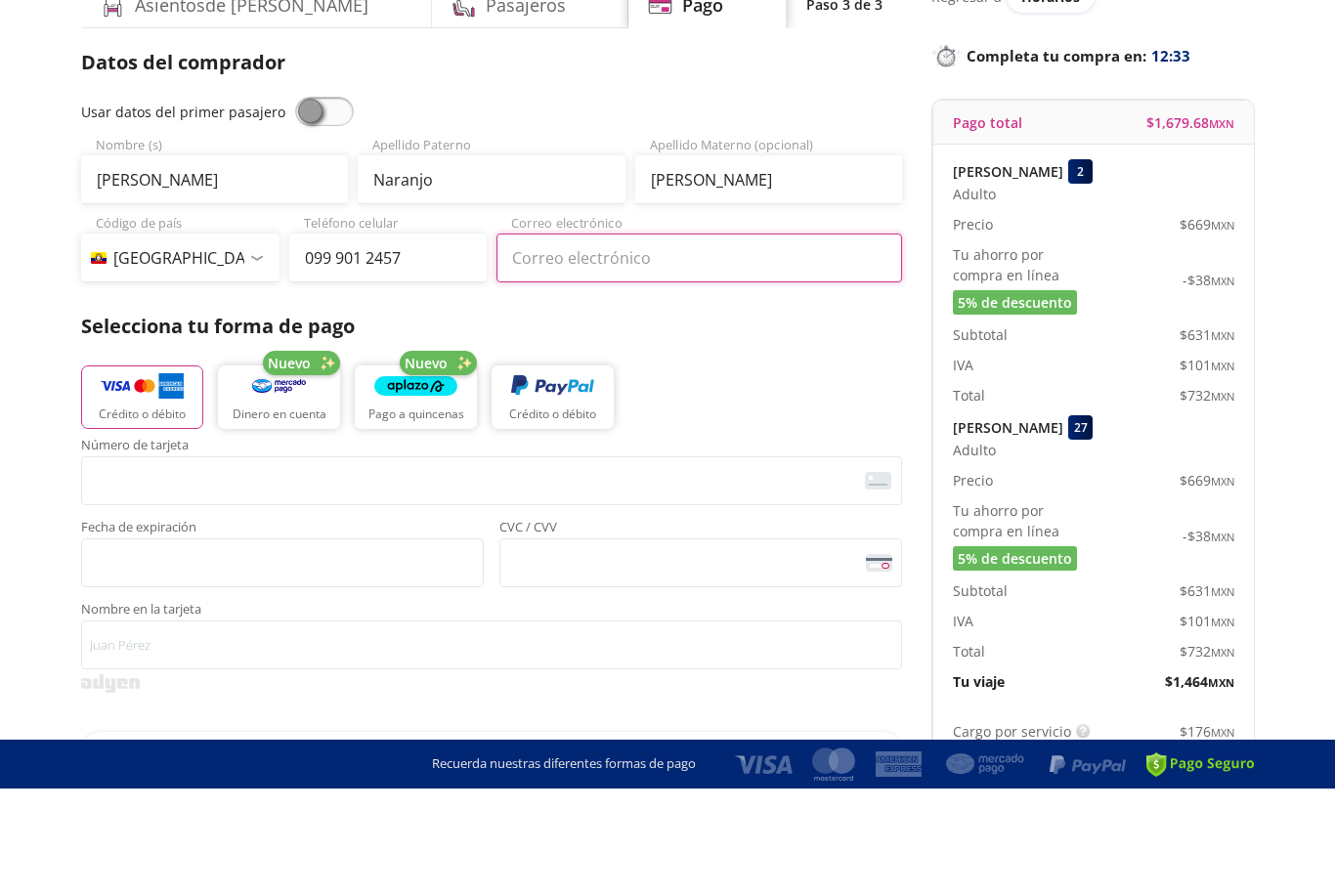
click at [713, 341] on input "Correo electrónico" at bounding box center [699, 365] width 406 height 49
type input "[EMAIL_ADDRESS][DOMAIN_NAME]"
click at [816, 458] on div "Crédito o débito Nuevo Dinero en cuenta Nuevo Pago a quincenas Crédito o débito" at bounding box center [491, 502] width 821 height 88
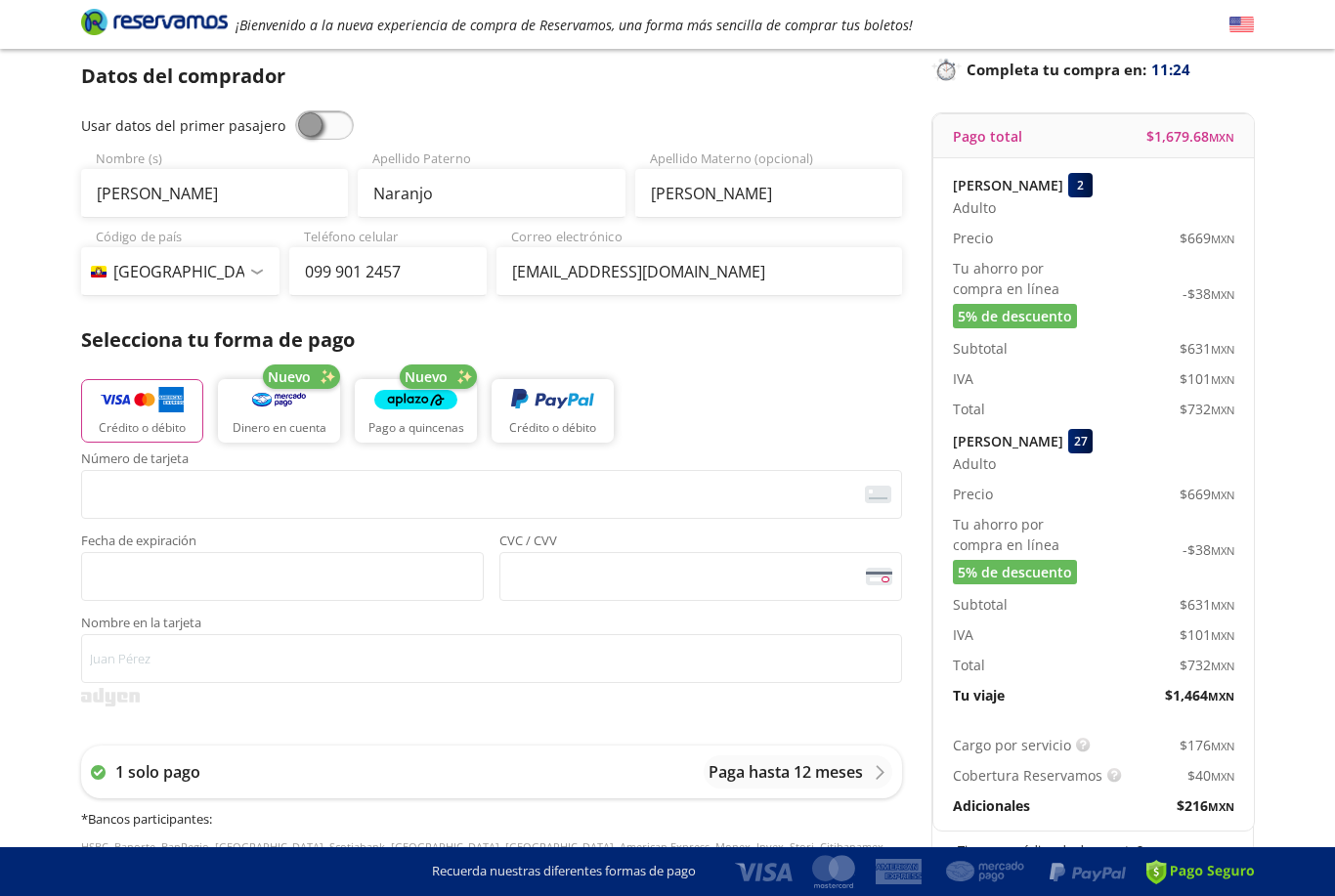
scroll to position [0, 0]
